Goal: Transaction & Acquisition: Purchase product/service

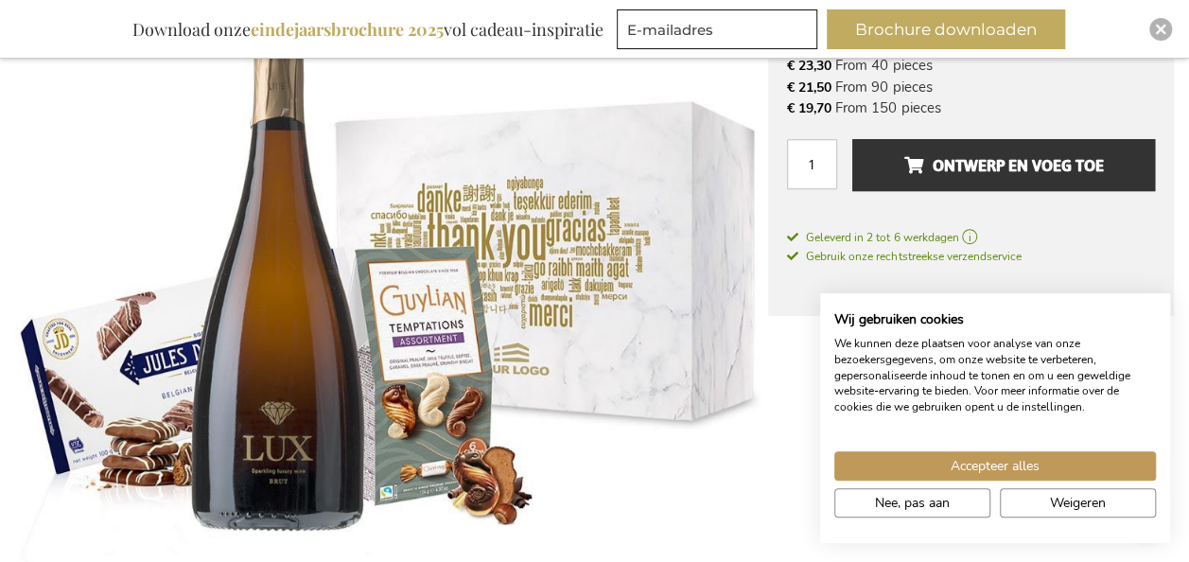
scroll to position [284, 0]
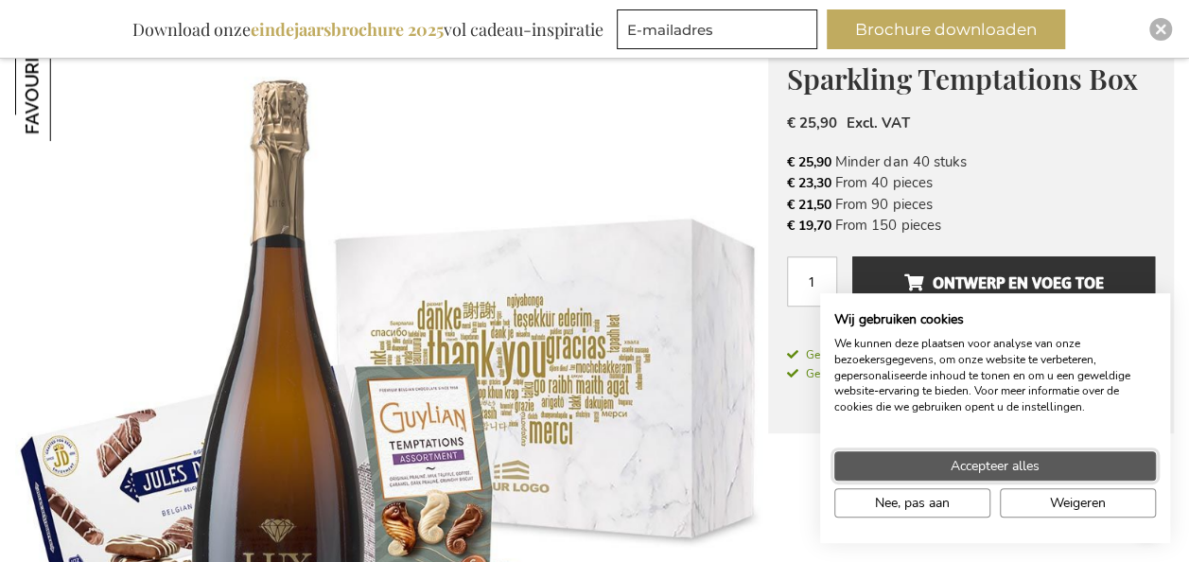
click at [926, 467] on button "Accepteer alles" at bounding box center [995, 465] width 322 height 29
